Goal: Transaction & Acquisition: Book appointment/travel/reservation

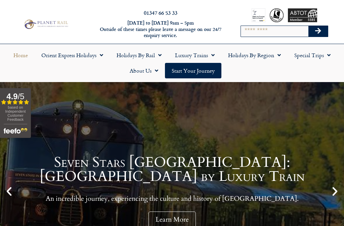
click at [163, 51] on link "Holidays by Rail" at bounding box center [139, 54] width 58 height 15
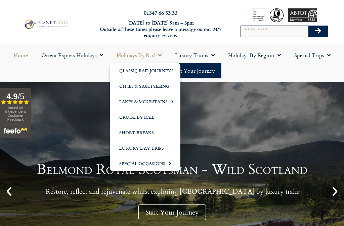
click at [170, 101] on span "Menu" at bounding box center [171, 101] width 6 height 11
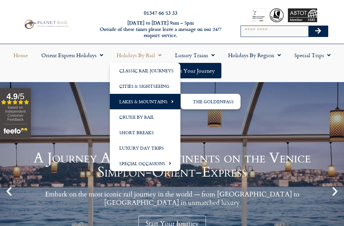
click at [148, 103] on link "Lakes & Mountains" at bounding box center [145, 101] width 71 height 15
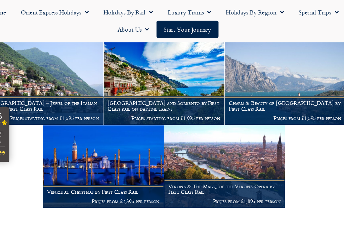
scroll to position [646, 0]
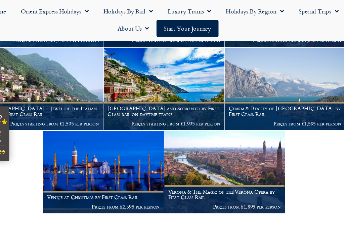
click at [274, 98] on h1 "Charm & Beauty of Lake Garda by First Class Rail" at bounding box center [282, 101] width 102 height 11
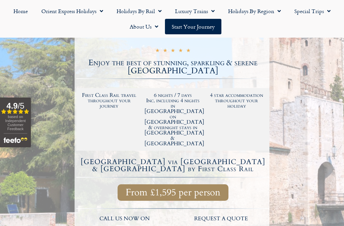
scroll to position [124, 0]
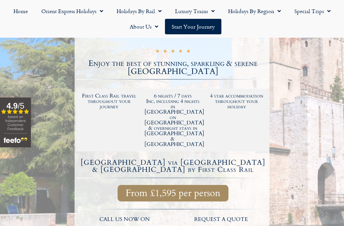
click at [309, 115] on div at bounding box center [172, 148] width 344 height 353
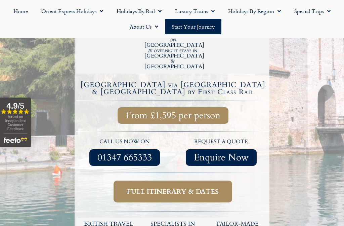
scroll to position [191, 0]
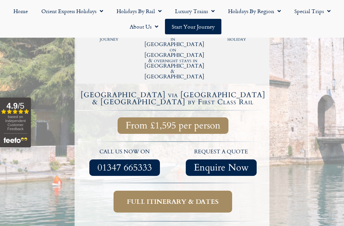
click at [178, 197] on span "Full itinerary & dates" at bounding box center [173, 201] width 92 height 8
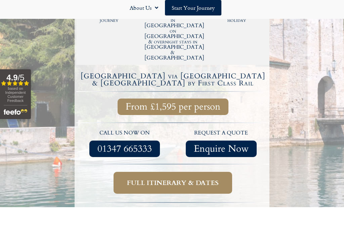
scroll to position [210, 0]
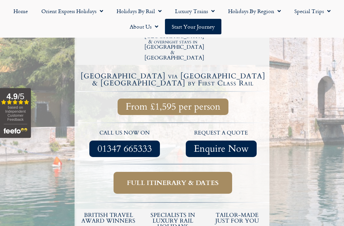
click at [173, 178] on span "Full itinerary & dates" at bounding box center [173, 182] width 92 height 8
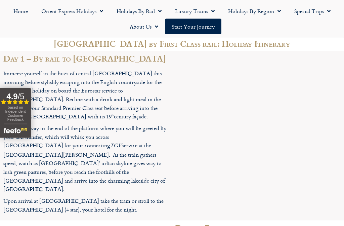
scroll to position [699, 0]
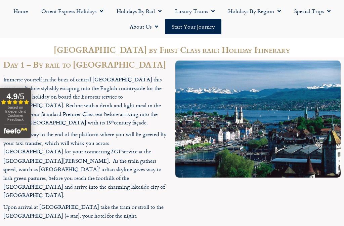
click at [276, 10] on span "Menu" at bounding box center [277, 11] width 7 height 12
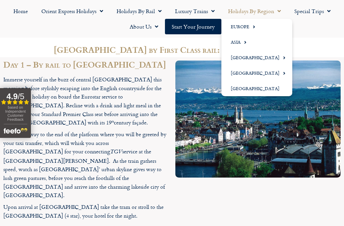
click at [253, 26] on span "Menu" at bounding box center [252, 26] width 6 height 11
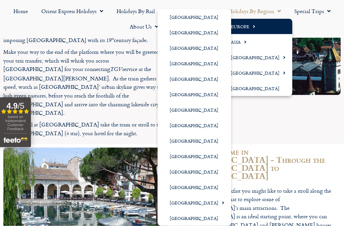
scroll to position [782, 0]
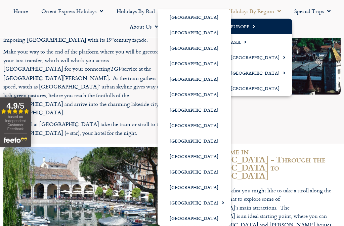
click at [180, 122] on link "[GEOGRAPHIC_DATA]" at bounding box center [195, 125] width 74 height 15
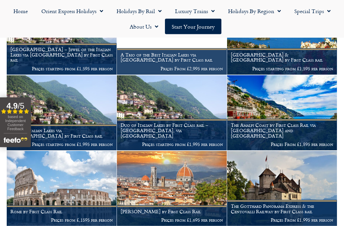
scroll to position [275, 0]
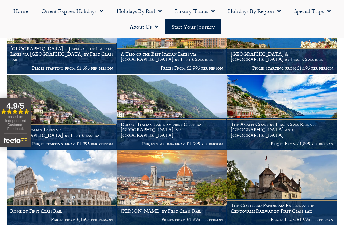
click at [188, 99] on img at bounding box center [172, 112] width 110 height 75
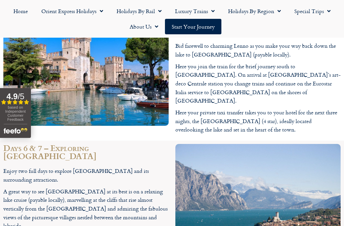
scroll to position [1730, 0]
